Goal: Task Accomplishment & Management: Use online tool/utility

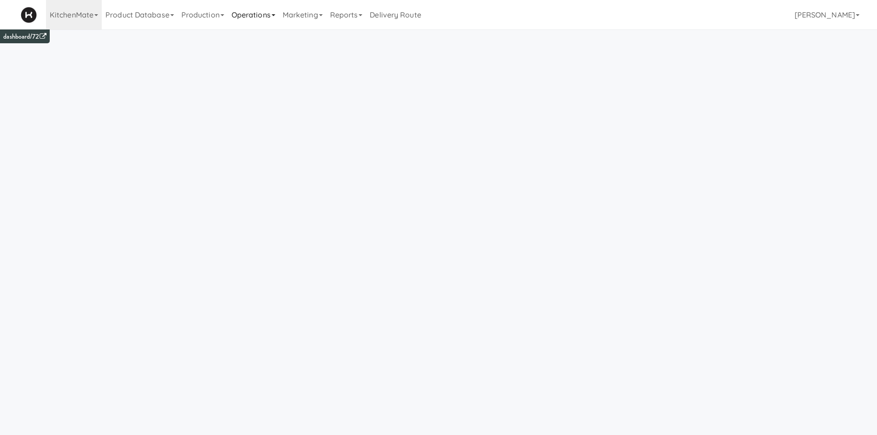
click at [259, 24] on link "Operations" at bounding box center [253, 14] width 51 height 29
click at [275, 116] on link "Towers" at bounding box center [265, 115] width 74 height 17
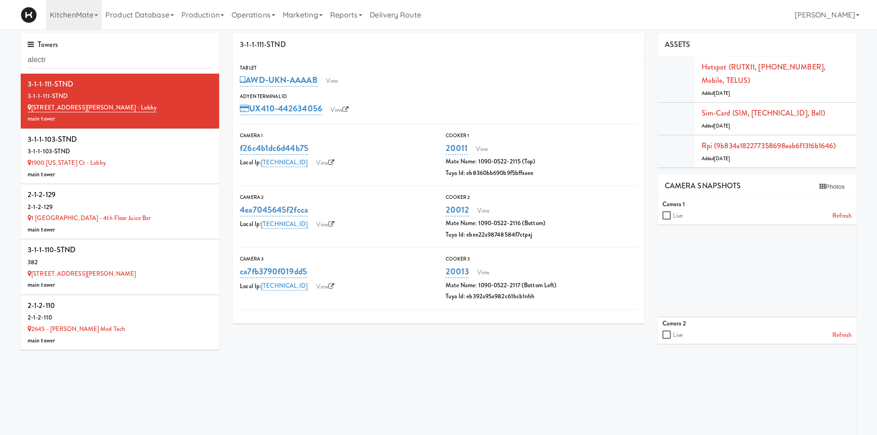
type input "alectr"
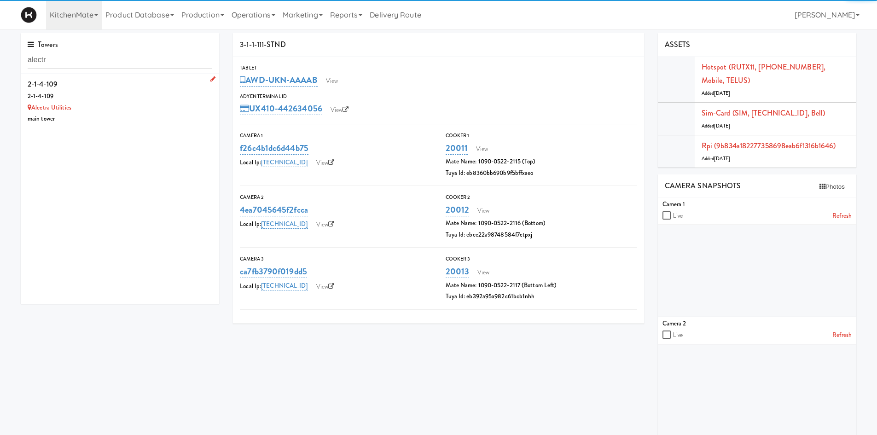
click at [124, 112] on div "Alectra Utilities" at bounding box center [120, 108] width 185 height 12
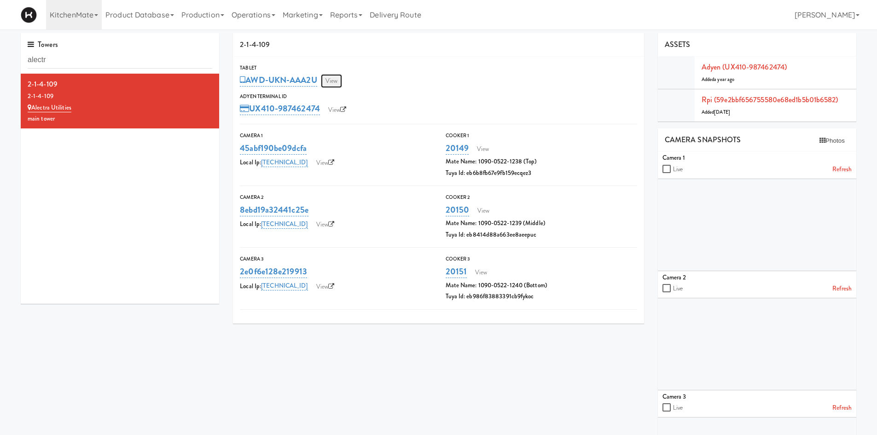
click at [341, 86] on link "View" at bounding box center [331, 81] width 21 height 14
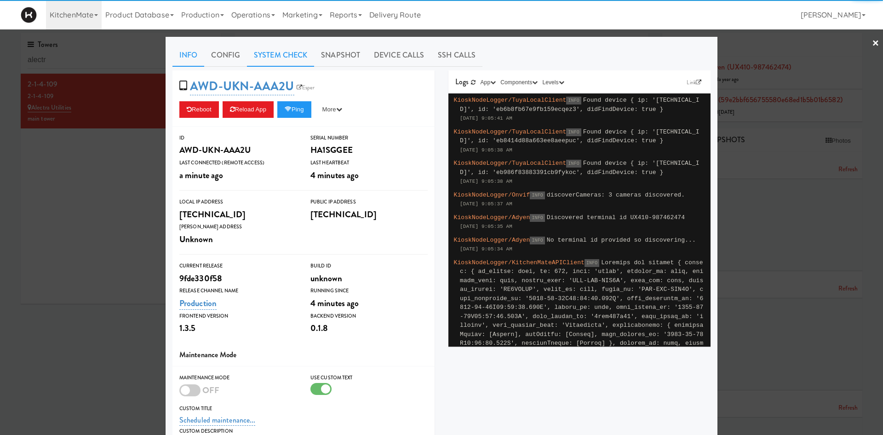
click at [260, 61] on link "System Check" at bounding box center [280, 55] width 67 height 23
click at [185, 57] on link "Info" at bounding box center [189, 55] width 32 height 23
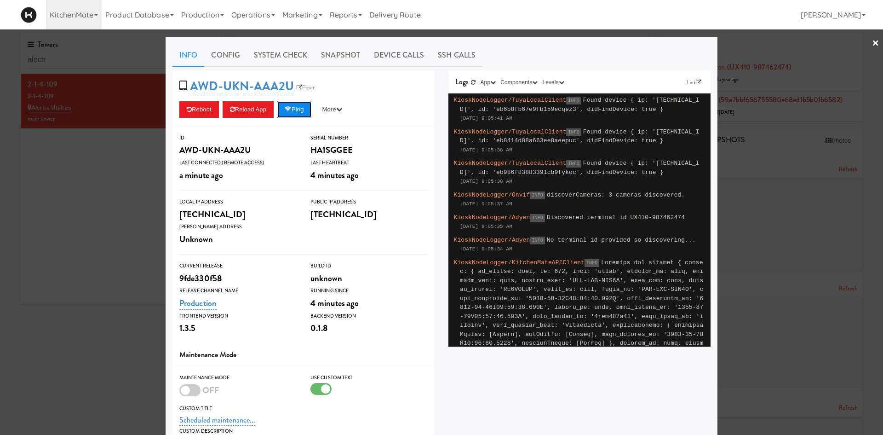
click at [300, 108] on button "Ping" at bounding box center [294, 109] width 34 height 17
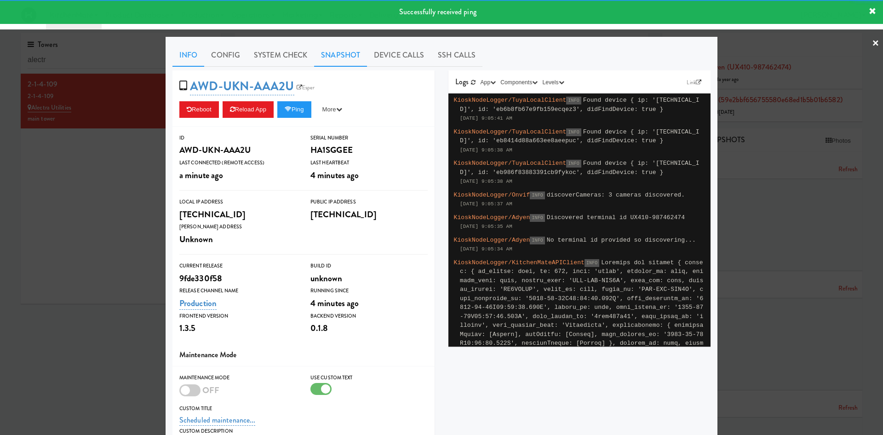
click at [330, 57] on link "Snapshot" at bounding box center [340, 55] width 53 height 23
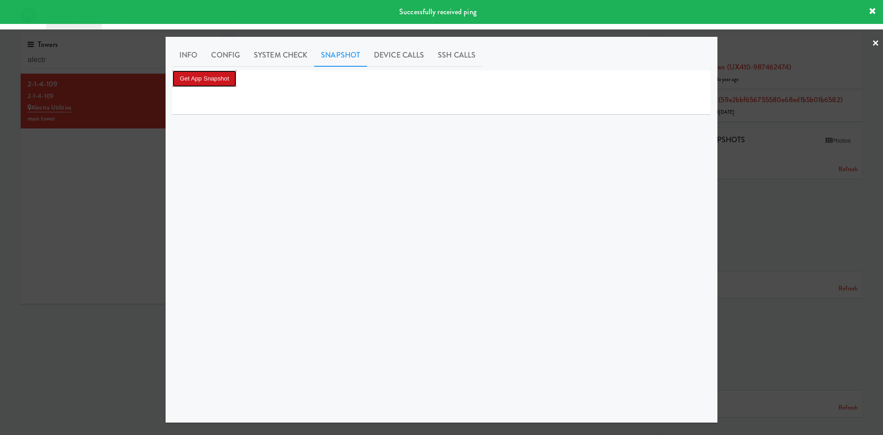
click at [222, 75] on button "Get App Snapshot" at bounding box center [205, 78] width 64 height 17
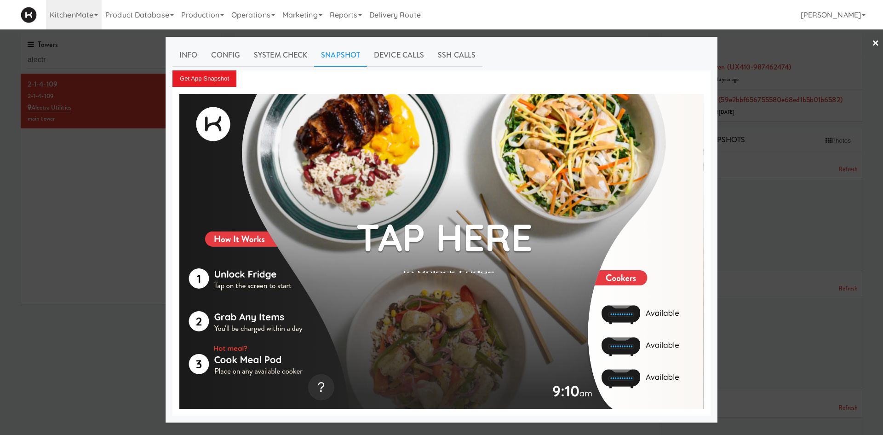
click at [125, 322] on div at bounding box center [441, 217] width 883 height 435
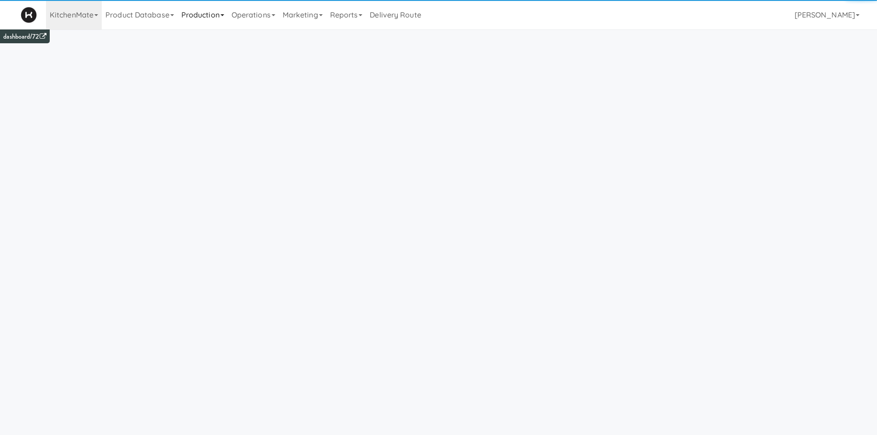
click at [217, 18] on link "Production" at bounding box center [203, 14] width 50 height 29
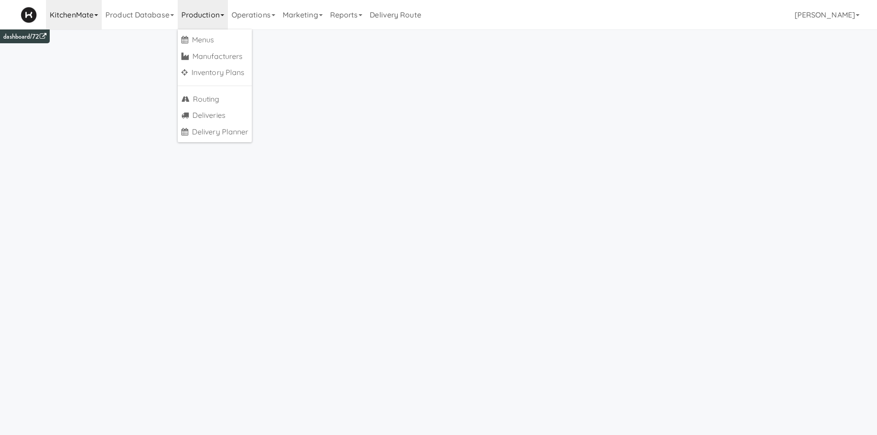
click at [116, 15] on link "Product Database" at bounding box center [140, 14] width 76 height 29
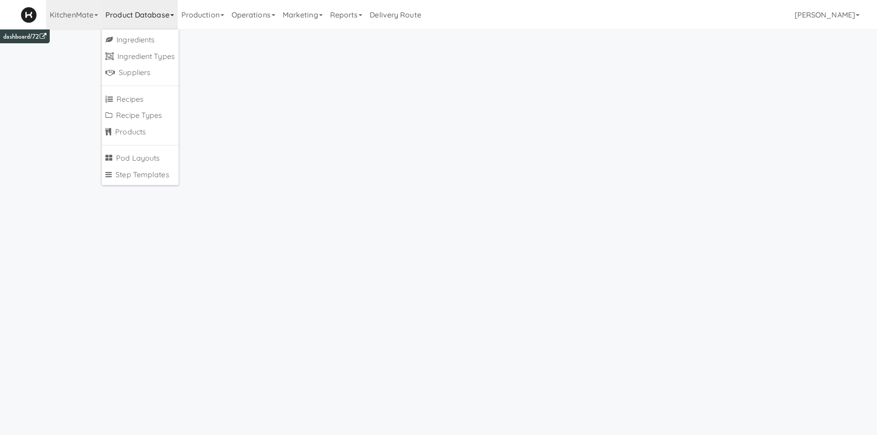
click at [84, 16] on link "KitchenMate" at bounding box center [74, 14] width 56 height 29
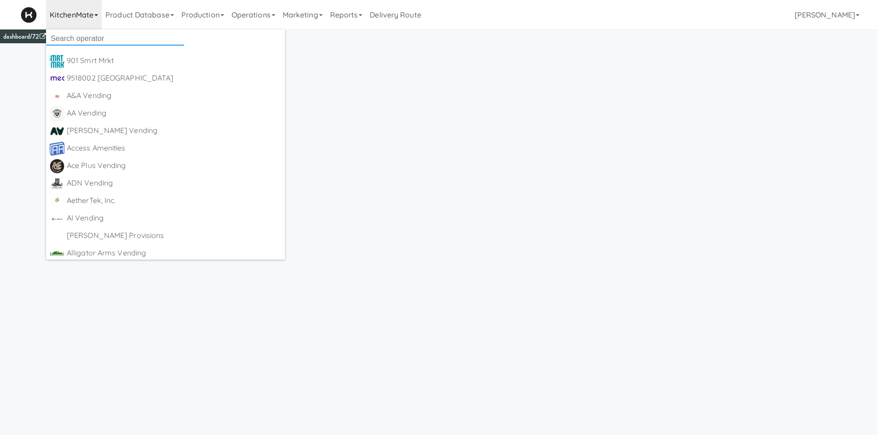
click at [114, 39] on input "text" at bounding box center [115, 39] width 138 height 14
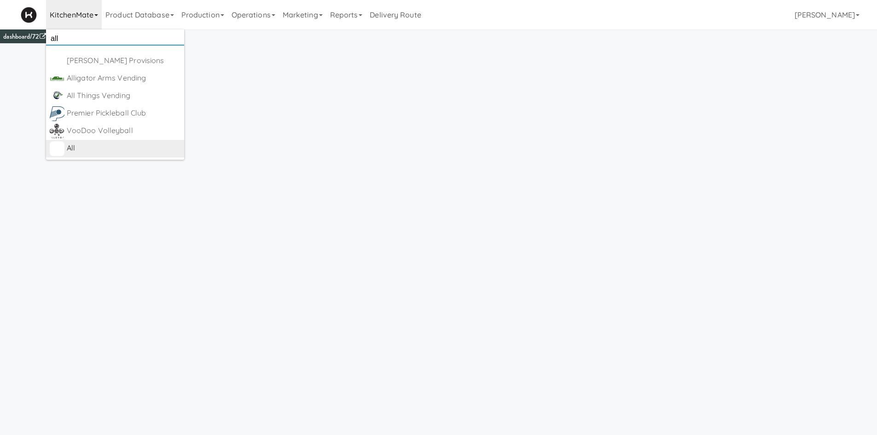
type input "all"
click at [80, 146] on div "All" at bounding box center [124, 148] width 114 height 14
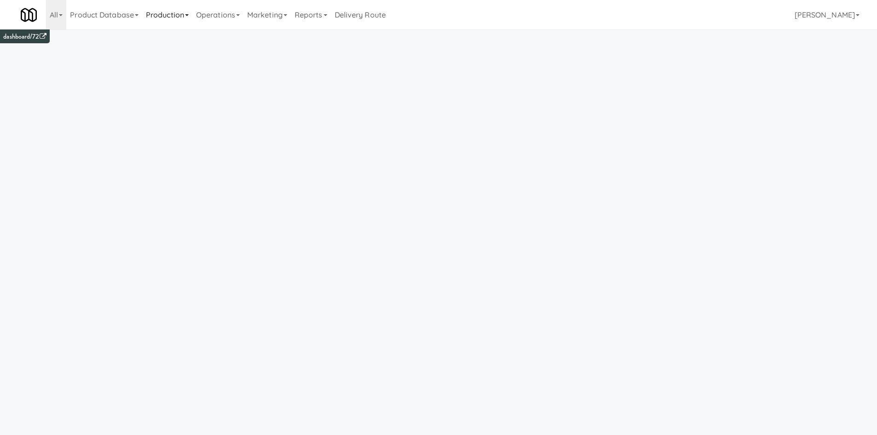
click at [192, 21] on link "Production" at bounding box center [167, 14] width 50 height 29
click at [210, 8] on link "Operations" at bounding box center [217, 14] width 51 height 29
click at [242, 133] on link "Cabinets" at bounding box center [229, 132] width 74 height 17
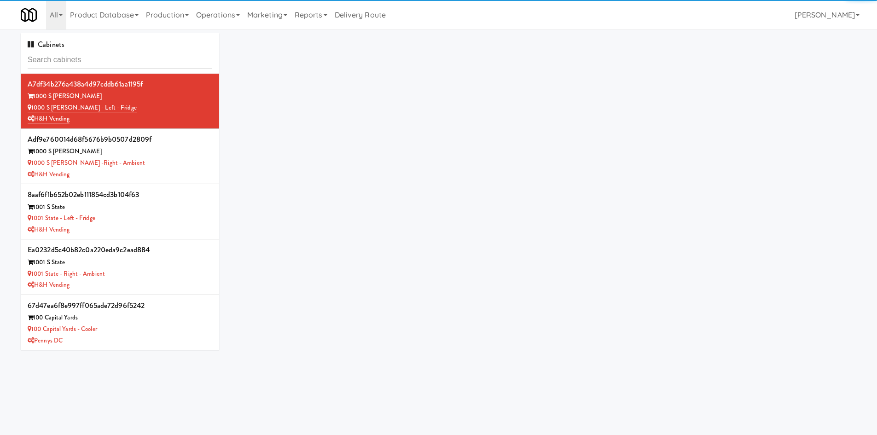
type input "5"
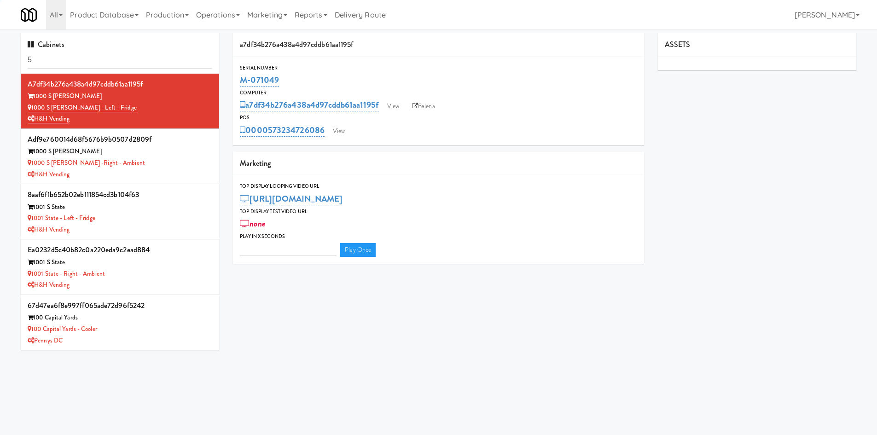
type input "3"
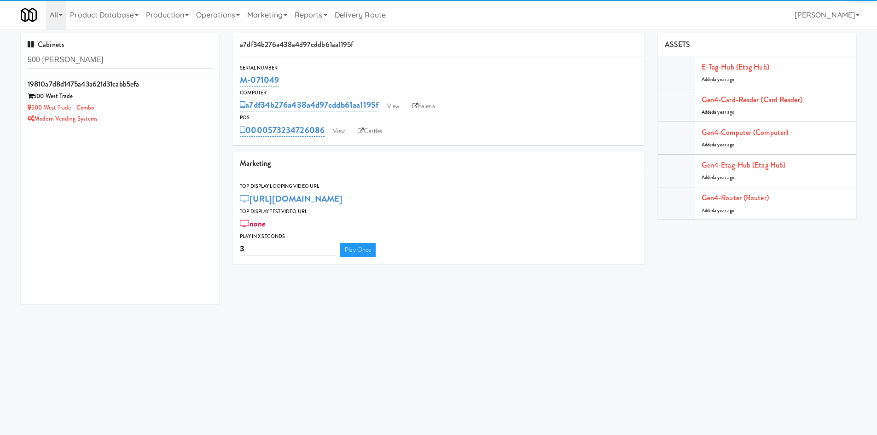
type input "500 wes"
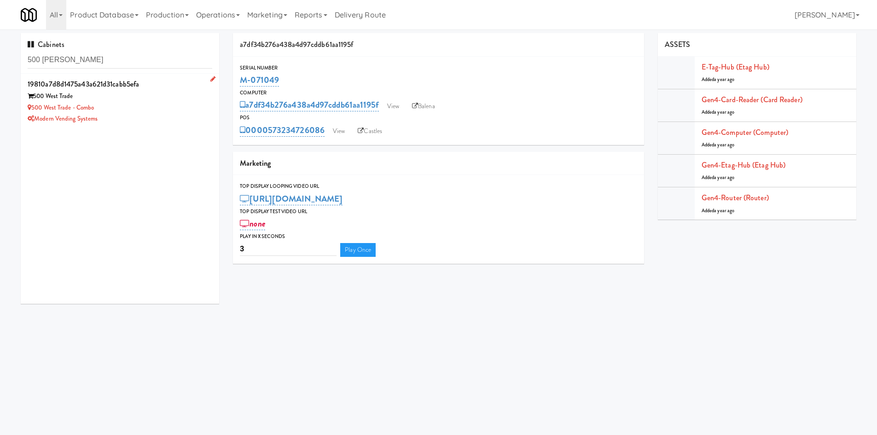
click at [141, 108] on div "500 West Trade - Combo" at bounding box center [120, 108] width 185 height 12
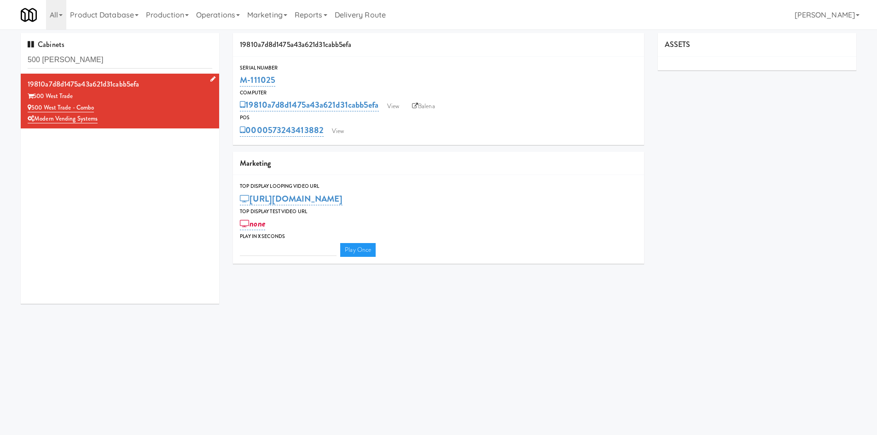
type input "3"
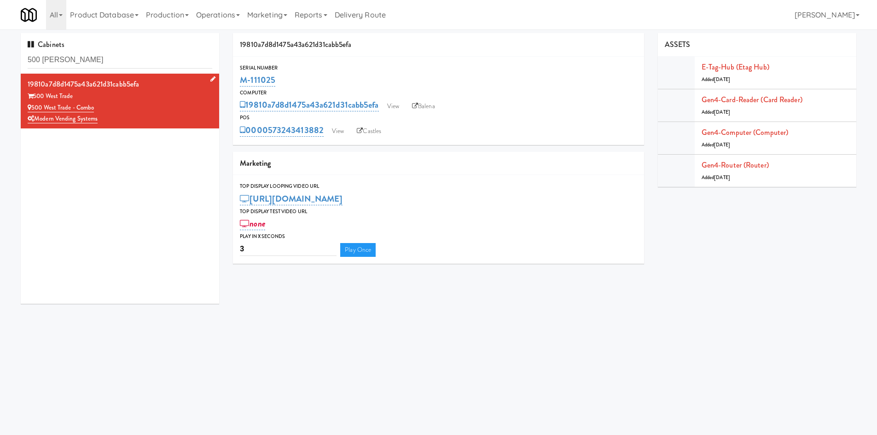
drag, startPoint x: 108, startPoint y: 110, endPoint x: 33, endPoint y: 106, distance: 74.6
click at [33, 106] on div "500 West Trade - Combo" at bounding box center [120, 108] width 185 height 12
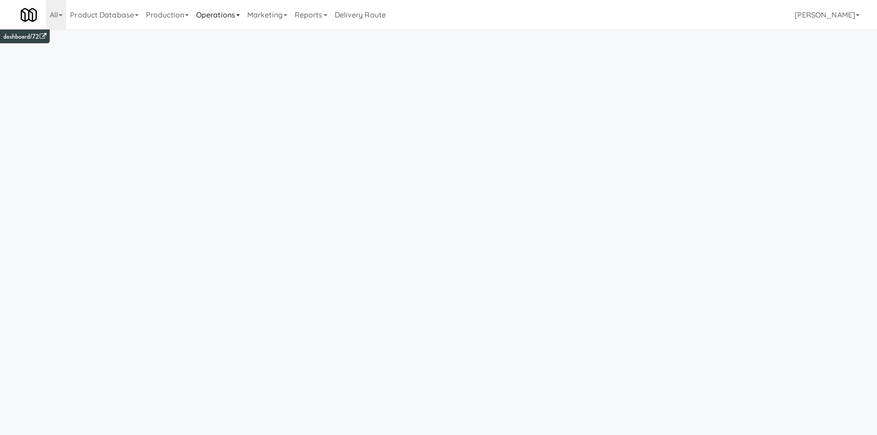
click at [222, 19] on link "Operations" at bounding box center [217, 14] width 51 height 29
click at [58, 12] on link "All" at bounding box center [56, 14] width 20 height 29
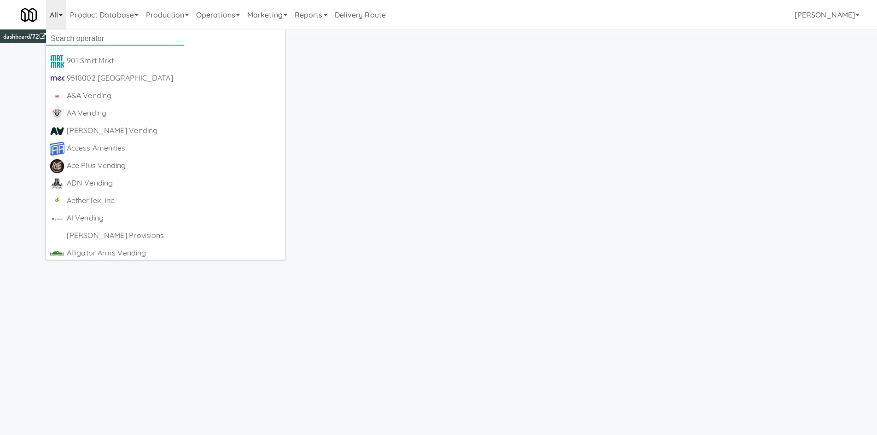
click at [66, 41] on input "text" at bounding box center [115, 39] width 138 height 14
type input "i"
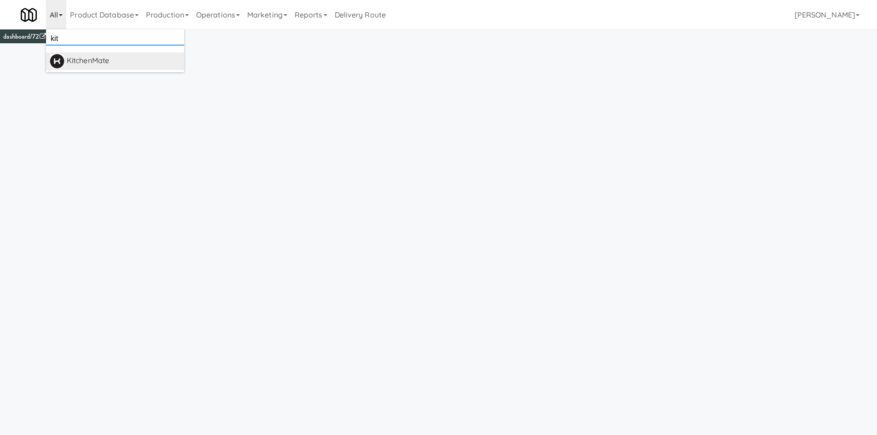
type input "kit"
click at [88, 62] on div "KitchenMate" at bounding box center [124, 61] width 114 height 14
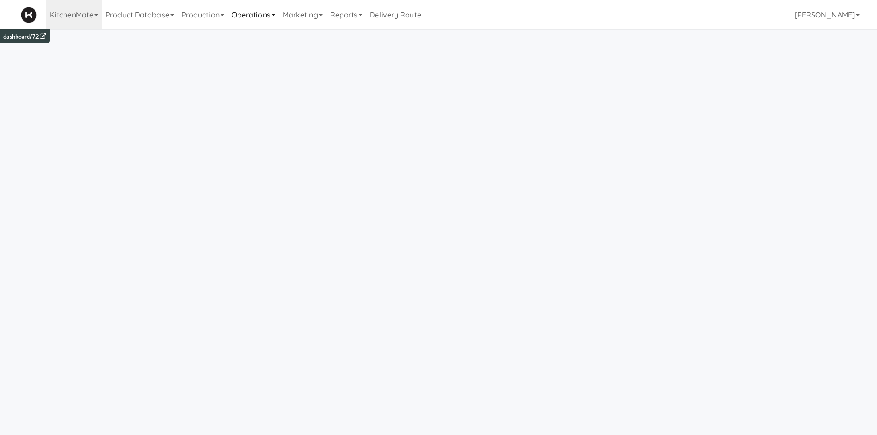
click at [250, 17] on link "Operations" at bounding box center [253, 14] width 51 height 29
click at [209, 7] on link "Production" at bounding box center [203, 14] width 50 height 29
click at [219, 74] on link "Inventory Plans" at bounding box center [215, 72] width 75 height 17
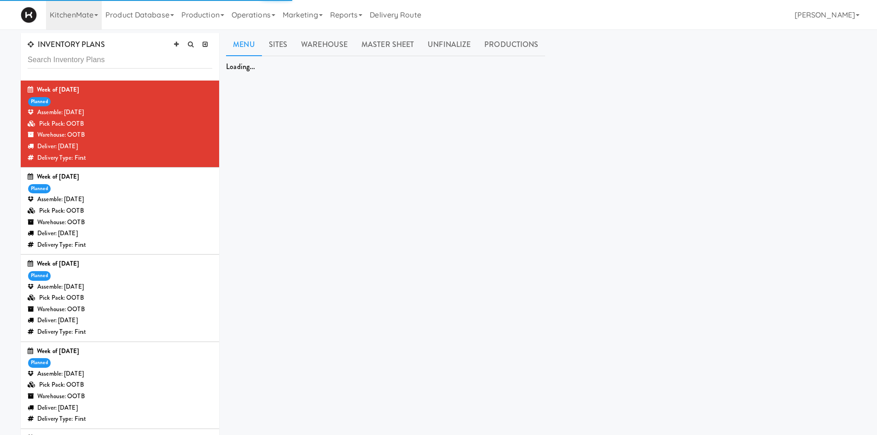
click at [141, 151] on div "Deliver: Monday Aug 18, 2025" at bounding box center [120, 147] width 185 height 12
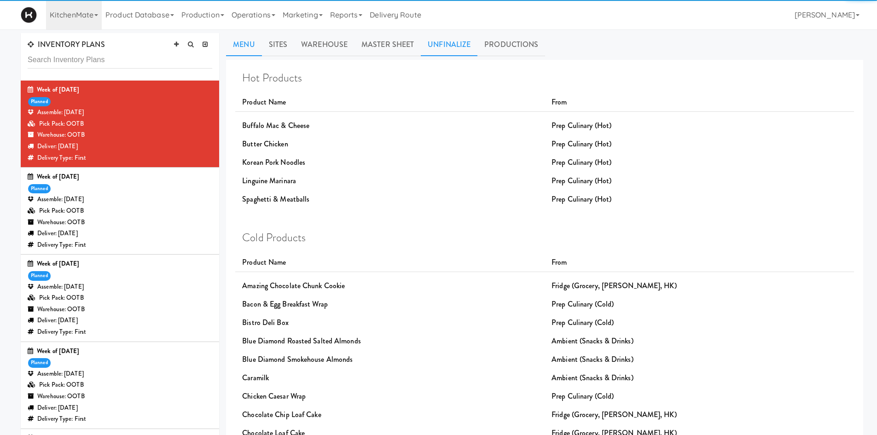
click at [453, 48] on link "Unfinalize" at bounding box center [449, 44] width 57 height 23
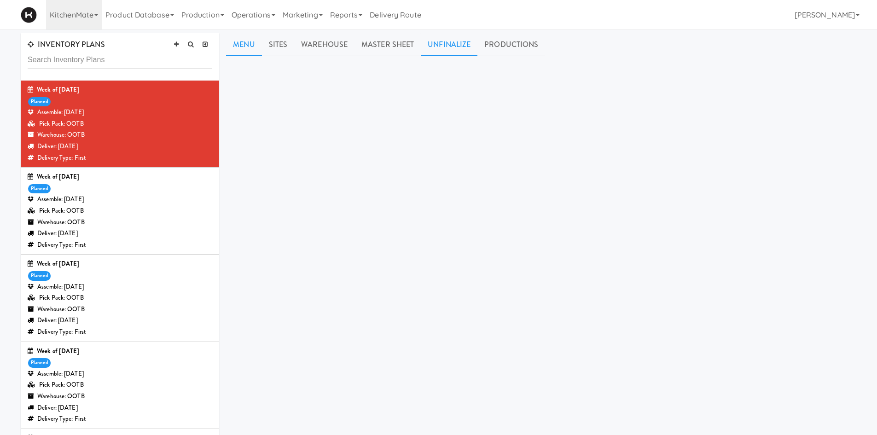
click at [236, 45] on link "Menu" at bounding box center [243, 44] width 35 height 23
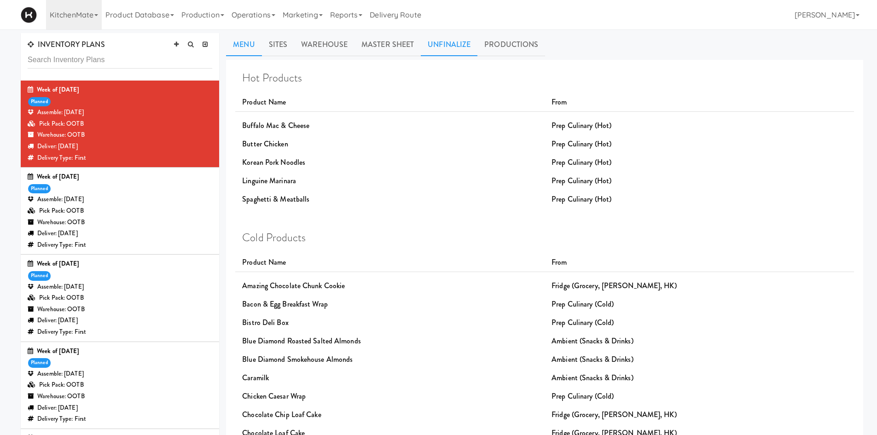
click at [437, 37] on link "Unfinalize" at bounding box center [449, 44] width 57 height 23
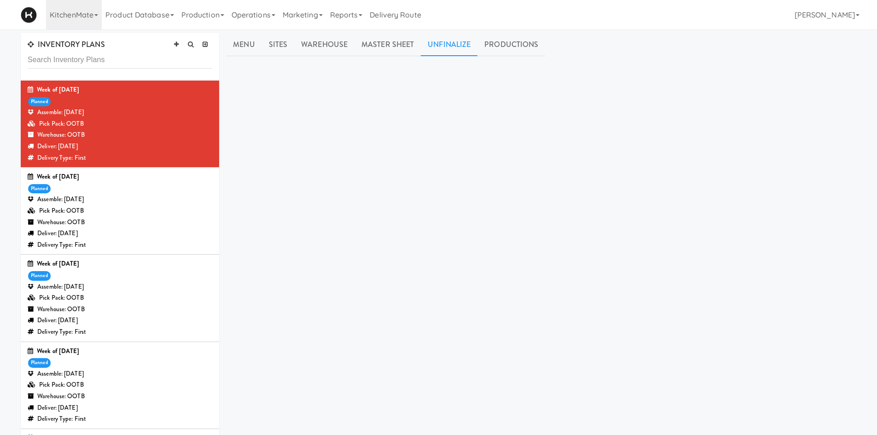
drag, startPoint x: 358, startPoint y: 117, endPoint x: 360, endPoint y: 131, distance: 13.5
click at [360, 131] on div "Hot Products Product Name From Buffalo Mac & Cheese Prep Culinary (Hot) Butter …" at bounding box center [544, 232] width 637 height 345
